Goal: Task Accomplishment & Management: Use online tool/utility

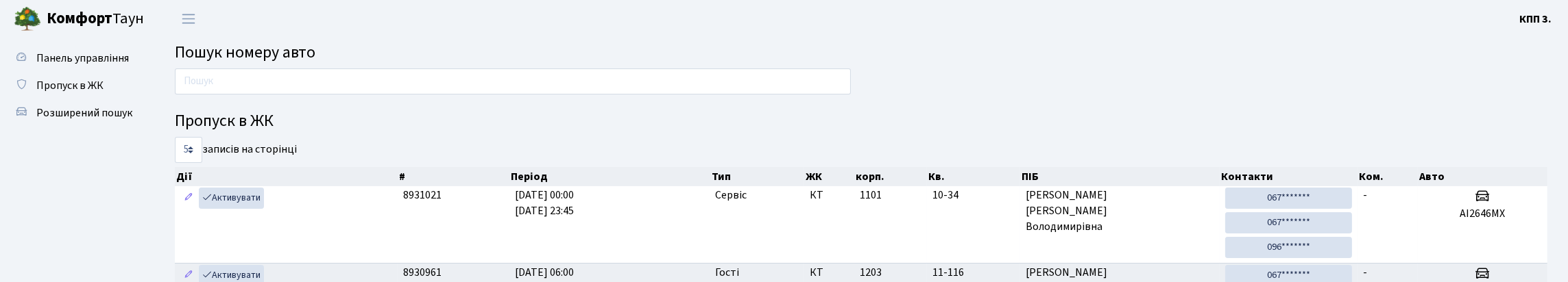
click at [637, 85] on input "text" at bounding box center [512, 82] width 676 height 26
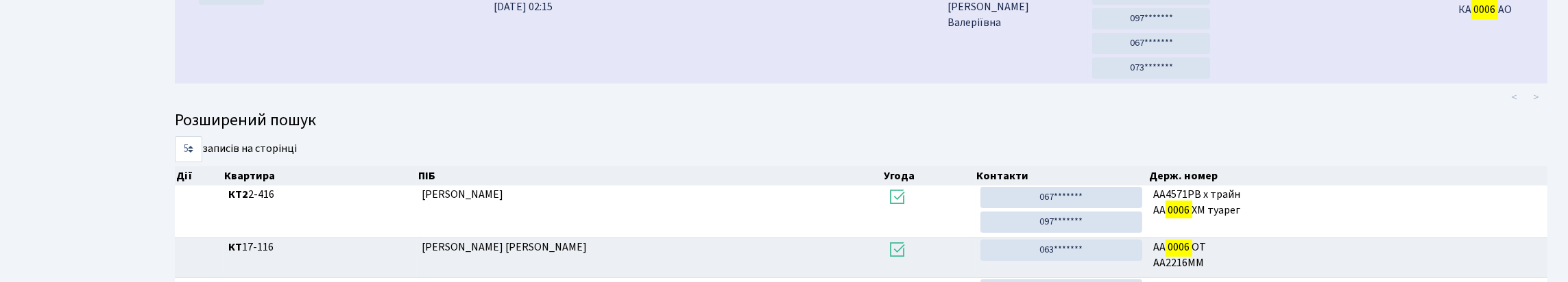
scroll to position [205, 0]
type input "0006"
click at [1322, 55] on td "6 корпус, 5 під'їзд" at bounding box center [1319, 31] width 207 height 101
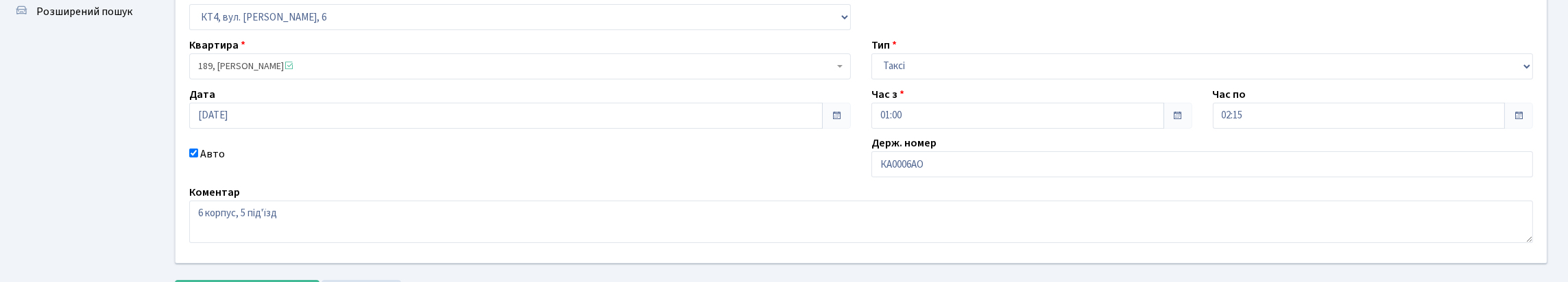
scroll to position [137, 0]
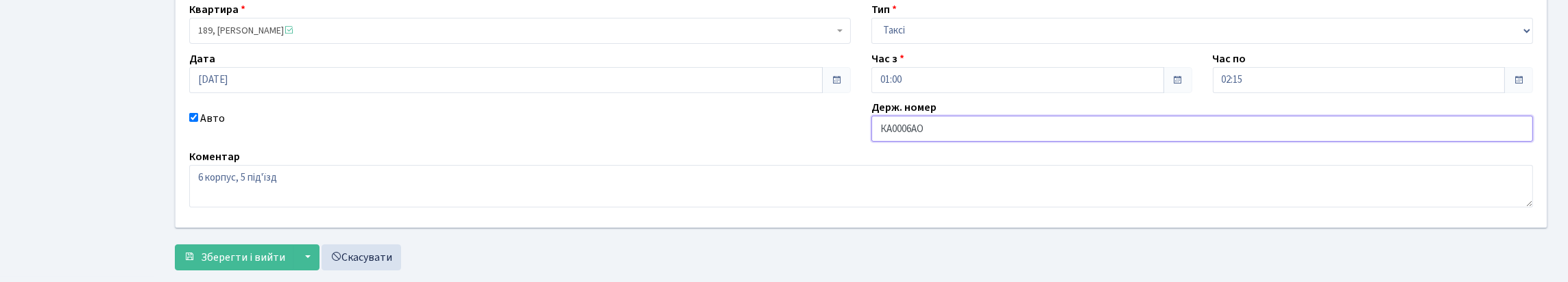
click at [902, 142] on input "КА0006АО" at bounding box center [1202, 129] width 661 height 26
click at [899, 142] on input "КА0006АО" at bounding box center [1202, 129] width 661 height 26
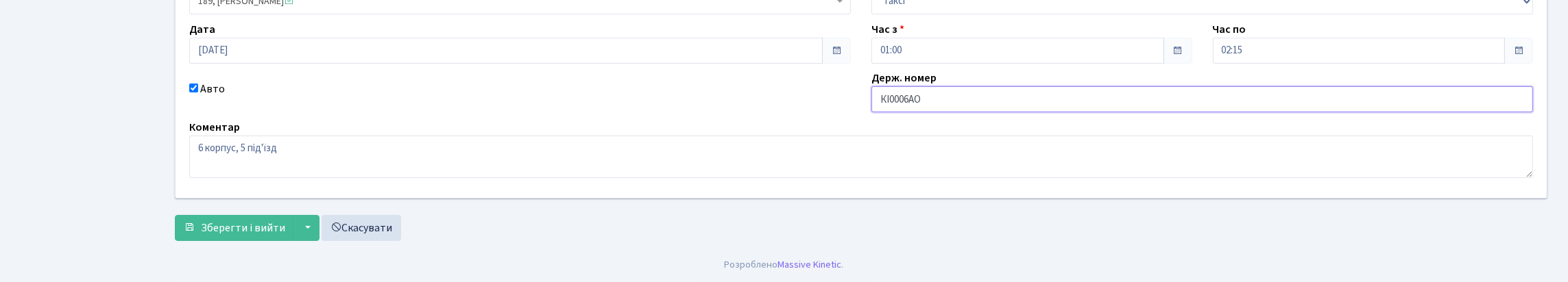
scroll to position [260, 0]
type input "КІ0006АО"
click at [234, 224] on span "Зберегти і вийти" at bounding box center [243, 227] width 85 height 15
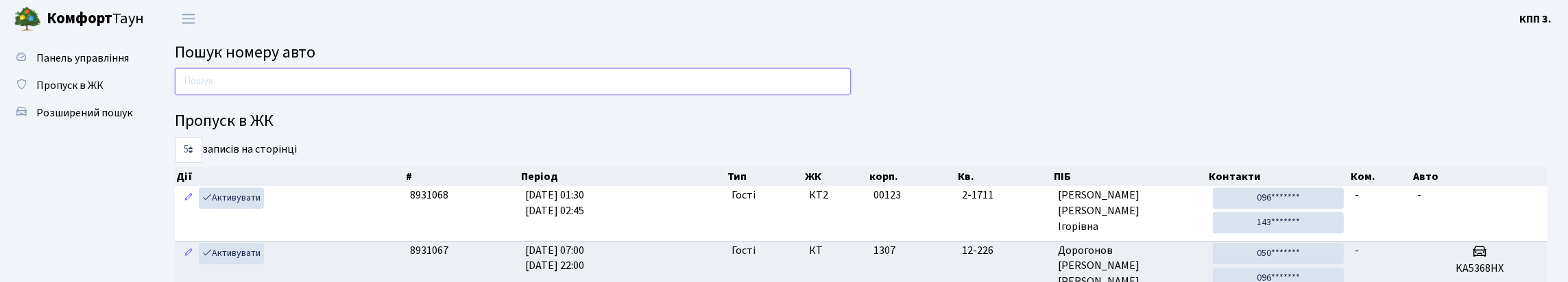
click at [703, 91] on input "text" at bounding box center [512, 82] width 676 height 26
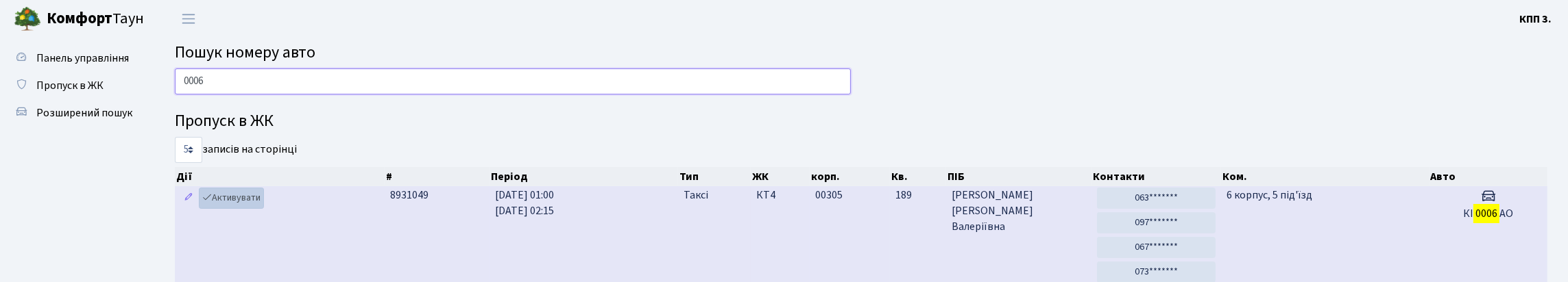
type input "0006"
click at [234, 209] on link "Активувати" at bounding box center [232, 198] width 65 height 21
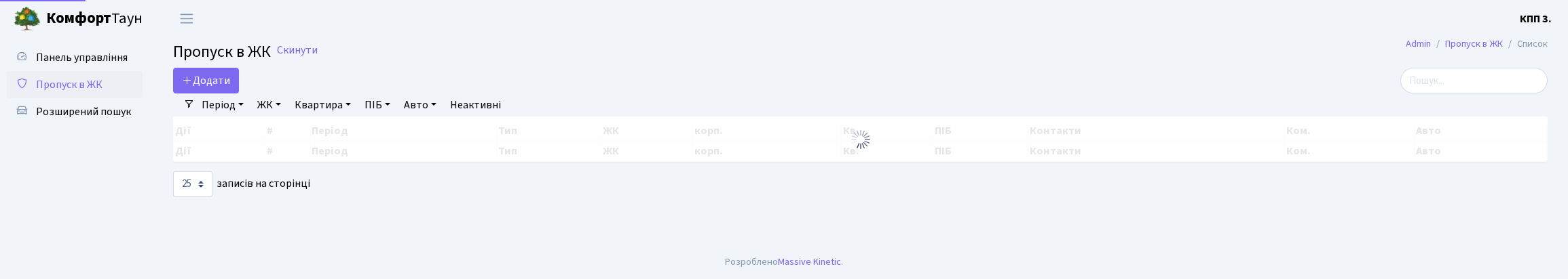
select select "25"
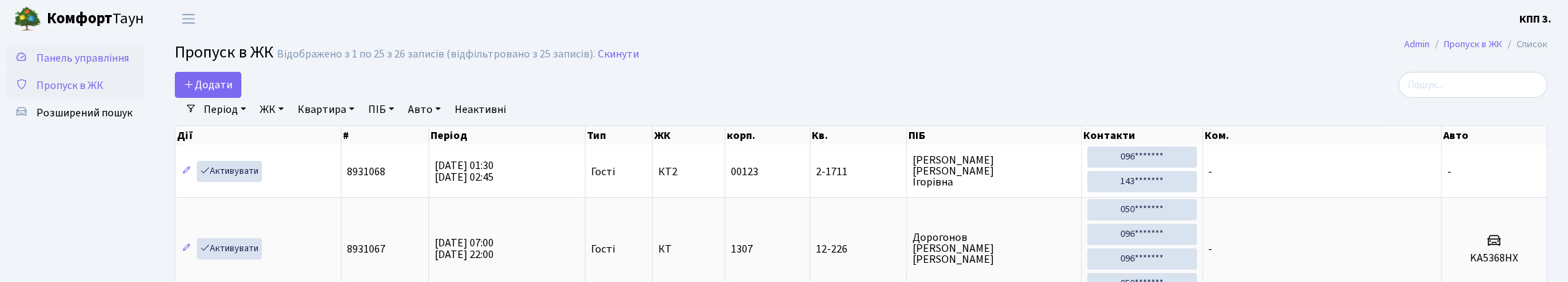
click at [52, 66] on span "Панель управління" at bounding box center [82, 58] width 93 height 15
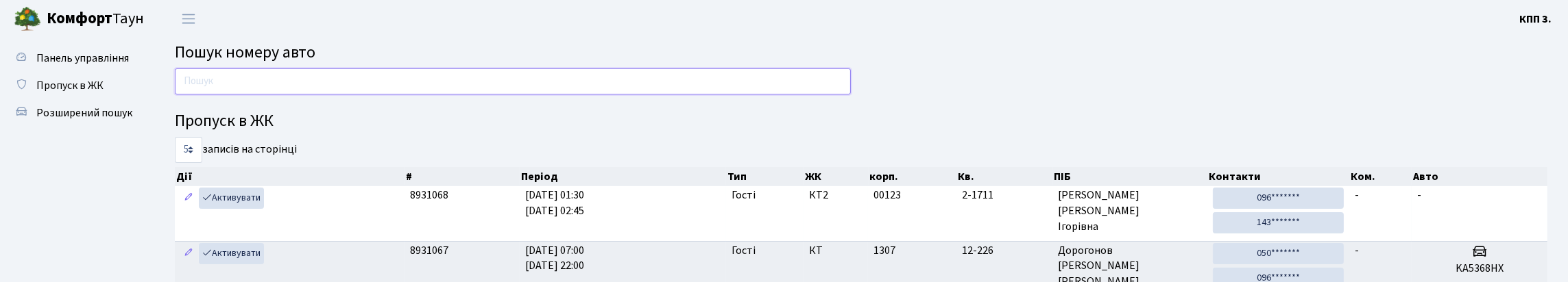
click at [260, 85] on input "text" at bounding box center [512, 82] width 676 height 26
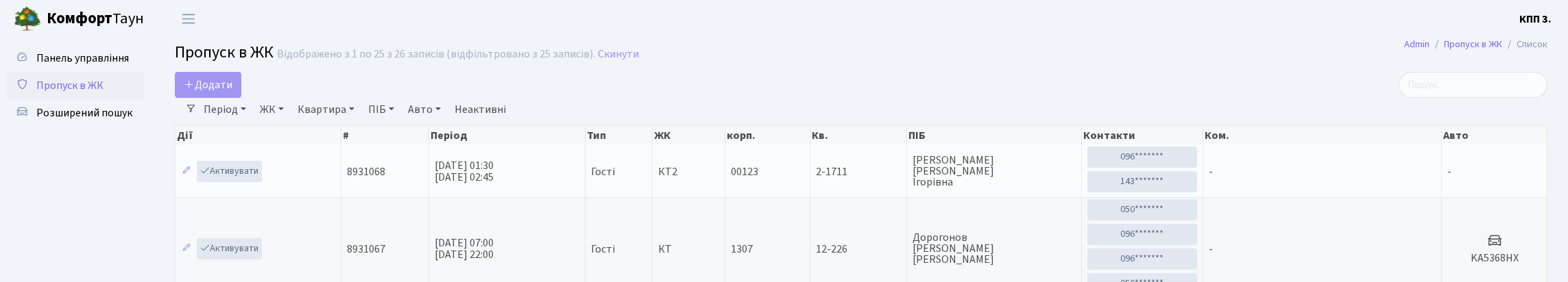
select select "25"
